Goal: Use online tool/utility: Utilize a website feature to perform a specific function

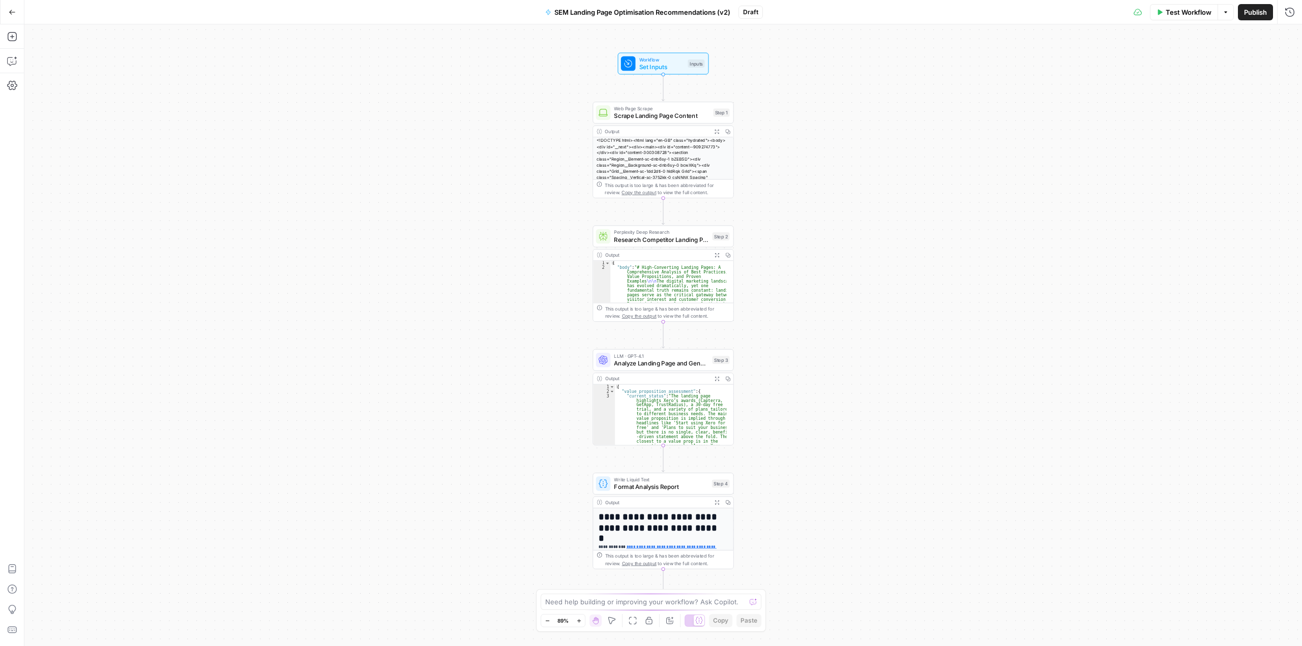
click at [14, 15] on icon "button" at bounding box center [12, 12] width 7 height 7
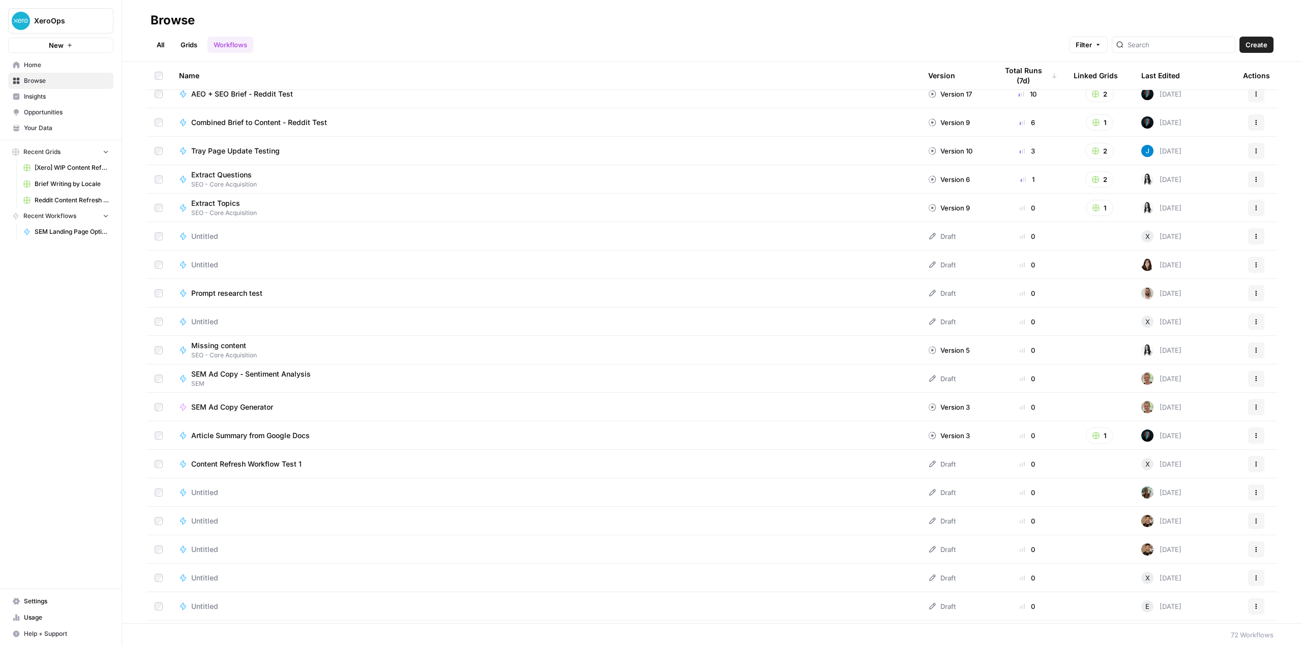
scroll to position [203, 0]
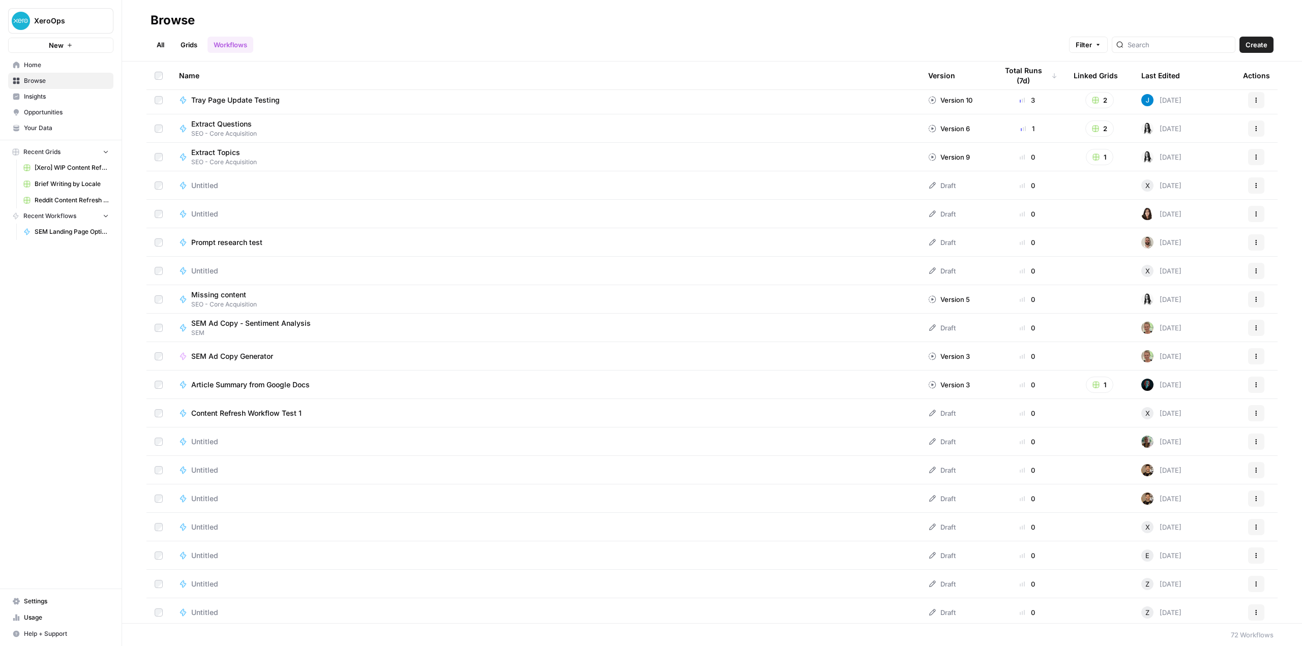
click at [264, 357] on span "SEM Ad Copy Generator" at bounding box center [232, 356] width 82 height 10
